Goal: Task Accomplishment & Management: Manage account settings

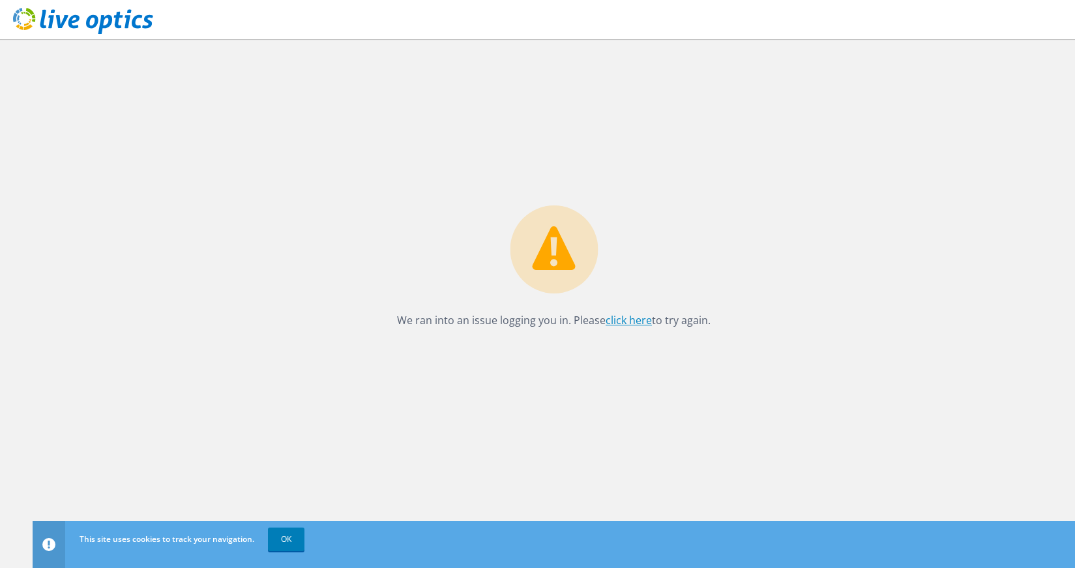
click at [632, 320] on link "click here" at bounding box center [629, 320] width 46 height 14
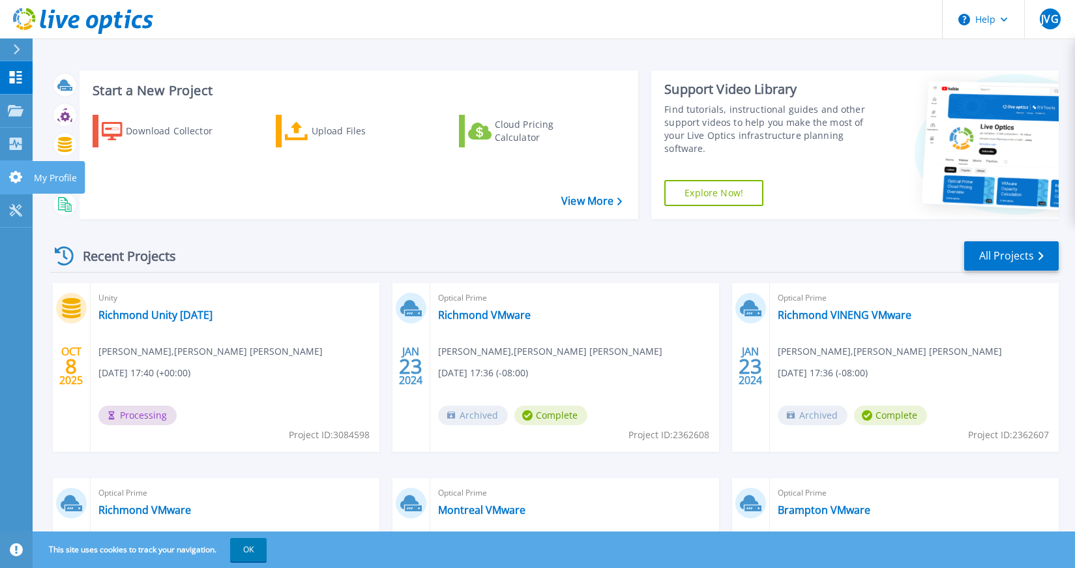
click at [16, 178] on icon at bounding box center [16, 177] width 16 height 12
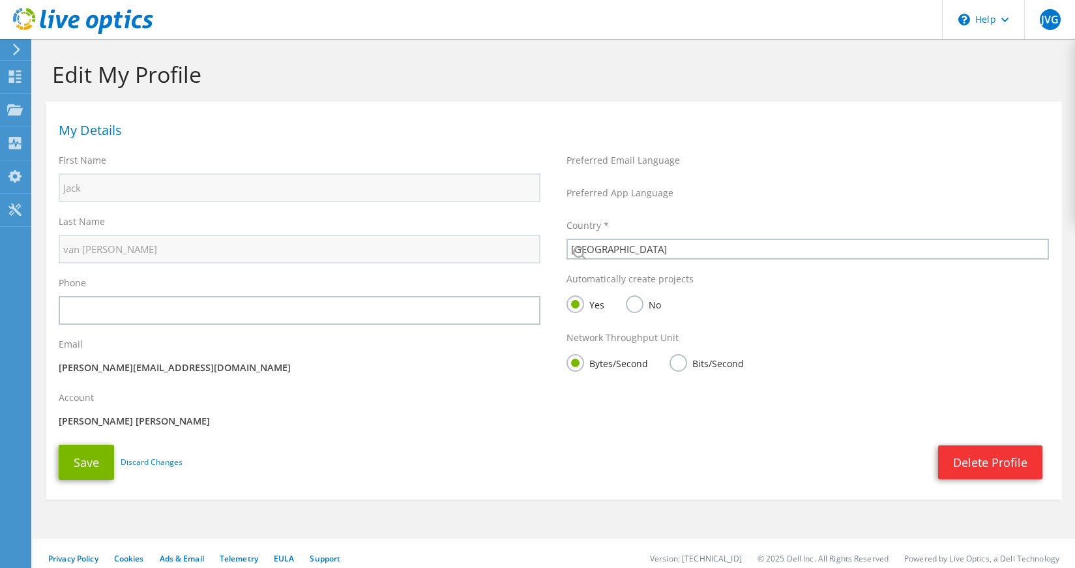
select select "37"
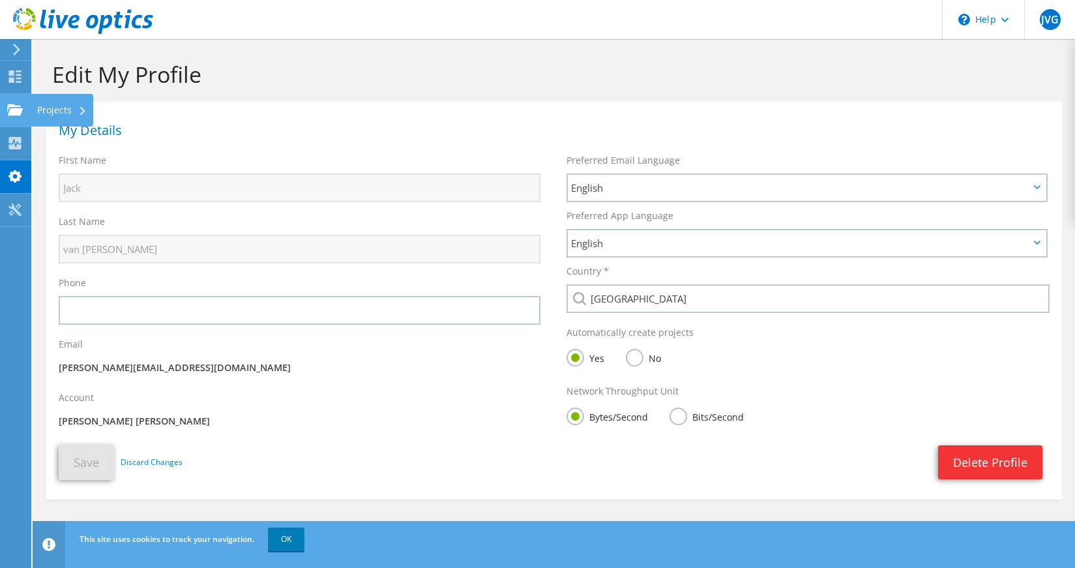
click at [14, 110] on use at bounding box center [15, 109] width 16 height 11
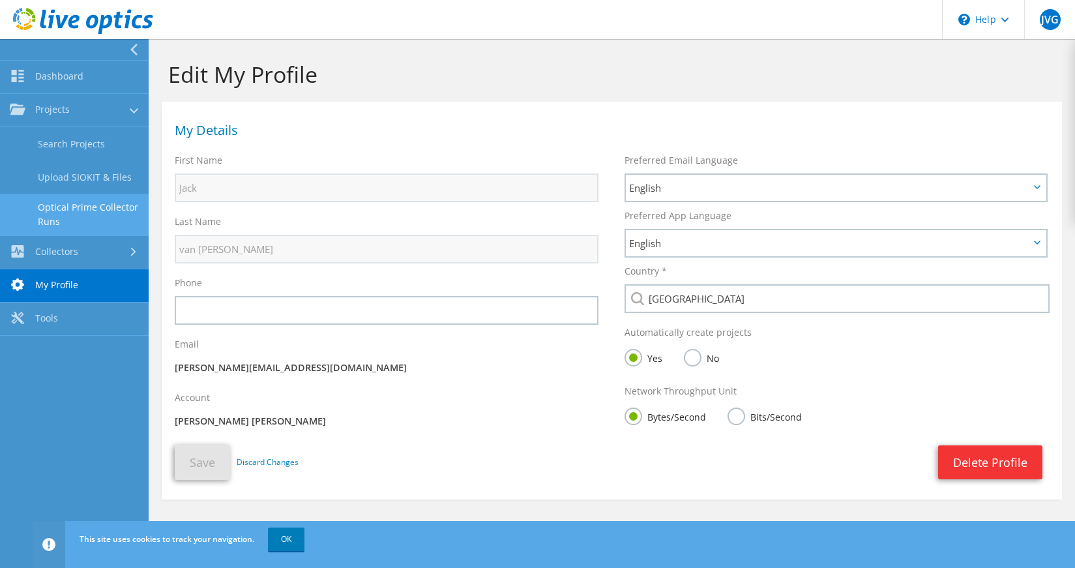
click at [50, 212] on link "Optical Prime Collector Runs" at bounding box center [74, 215] width 149 height 42
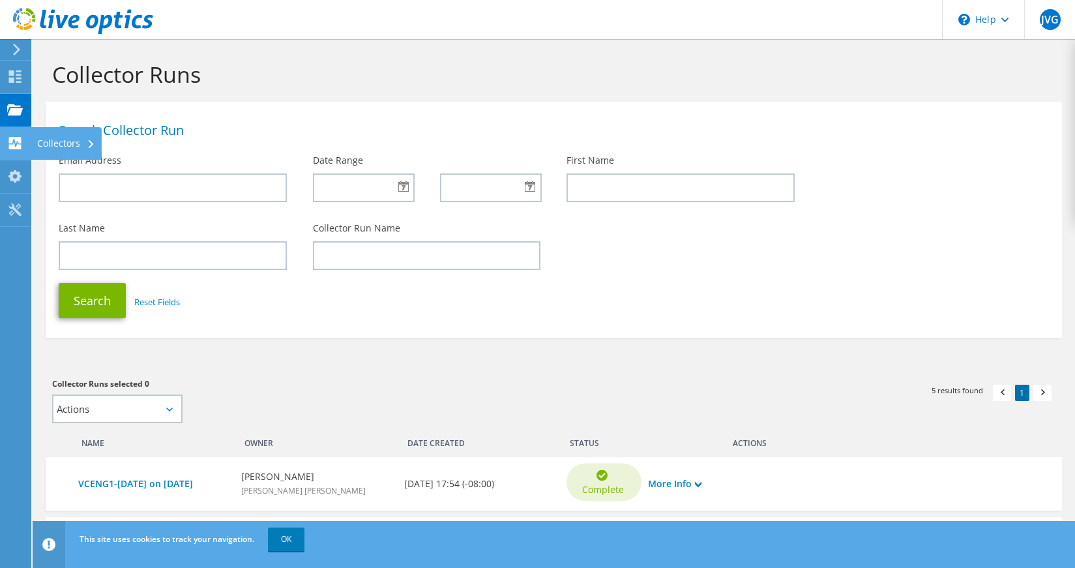
click at [14, 144] on use at bounding box center [15, 143] width 12 height 12
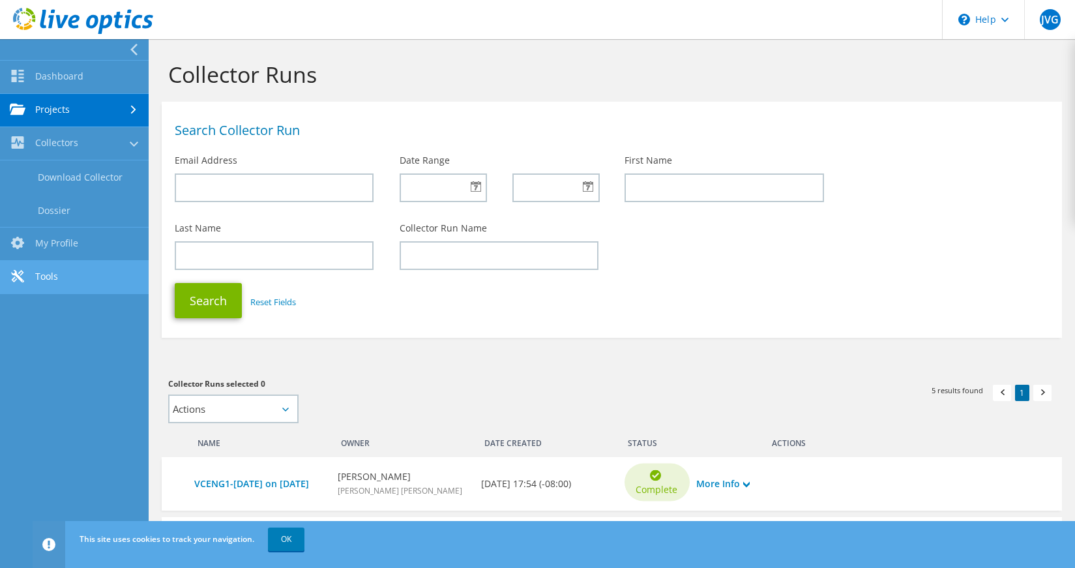
click at [34, 278] on link "Tools" at bounding box center [74, 277] width 149 height 33
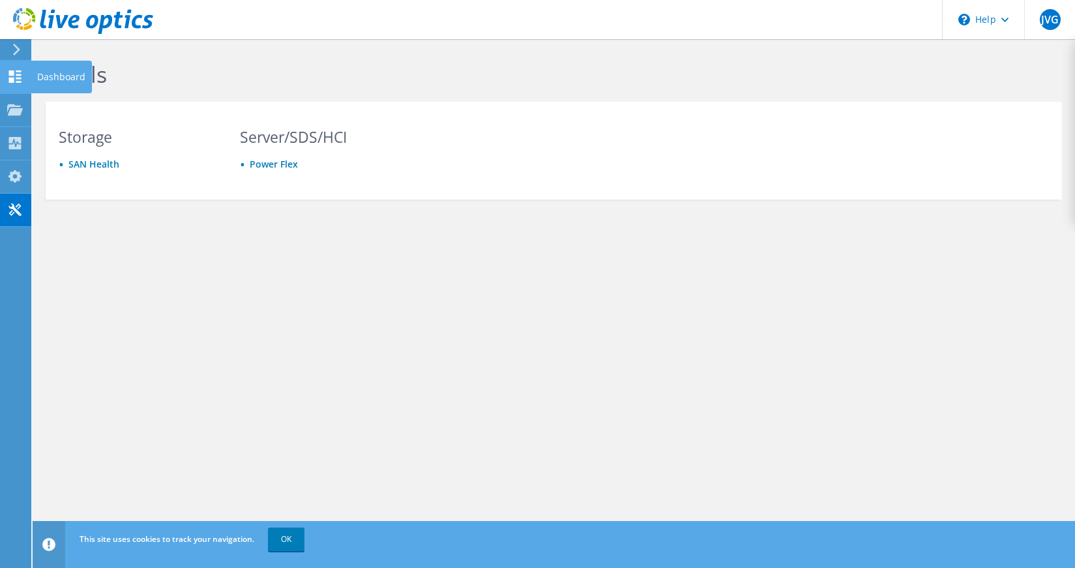
click at [18, 74] on use at bounding box center [15, 76] width 12 height 12
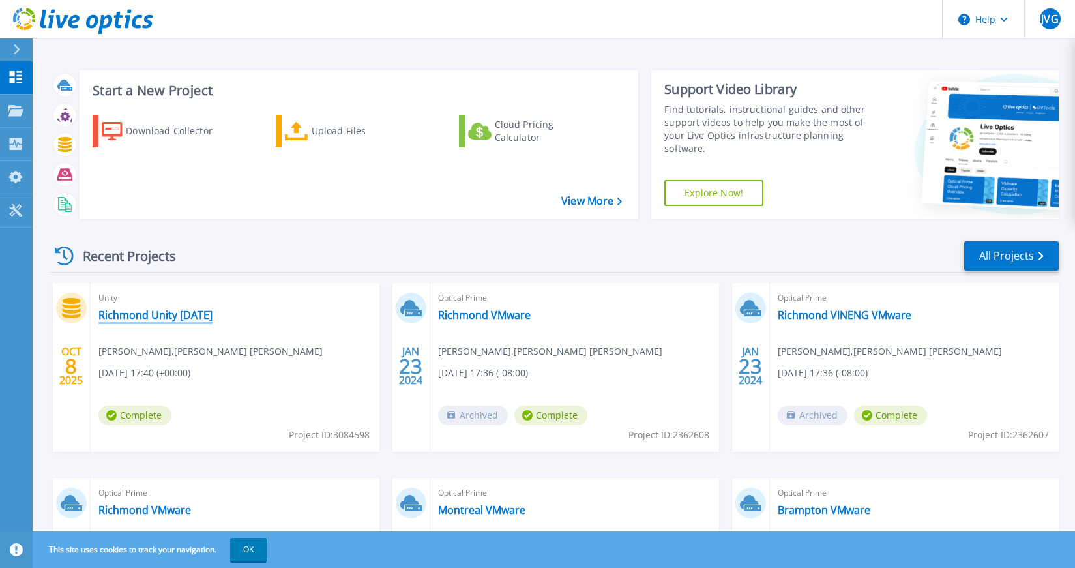
click at [166, 316] on link "Richmond Unity [DATE]" at bounding box center [155, 314] width 114 height 13
